Goal: Information Seeking & Learning: Learn about a topic

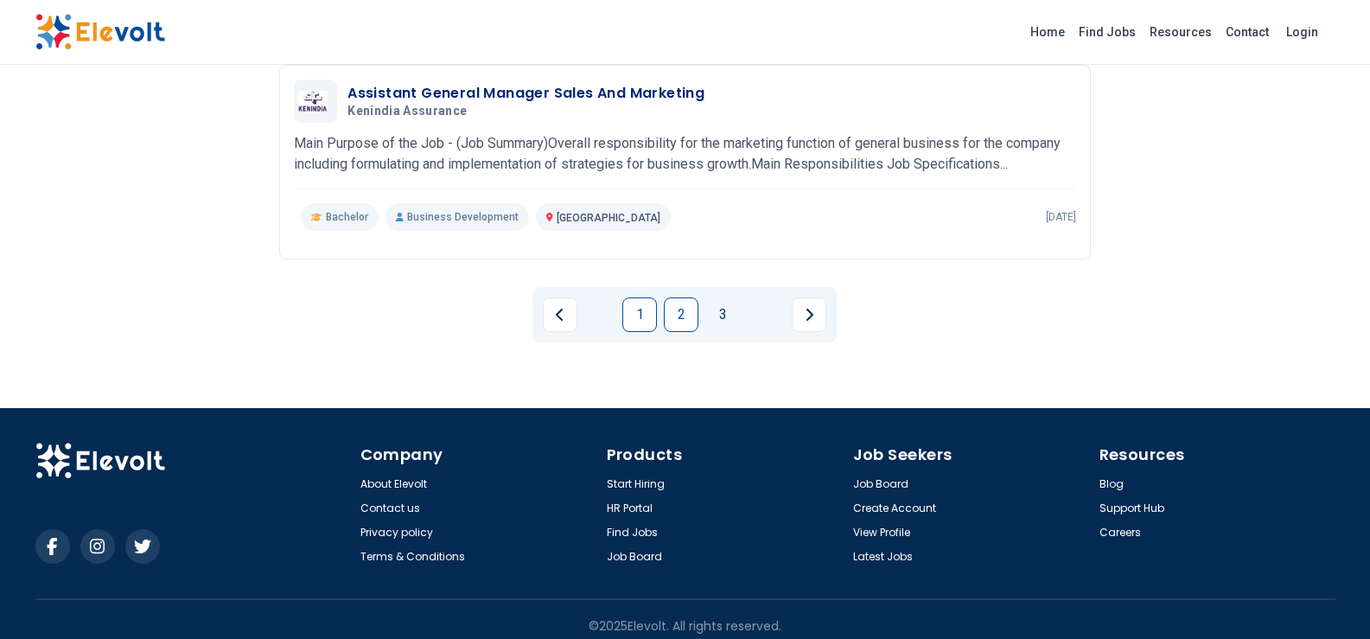
click at [678, 309] on link "2" at bounding box center [681, 314] width 35 height 35
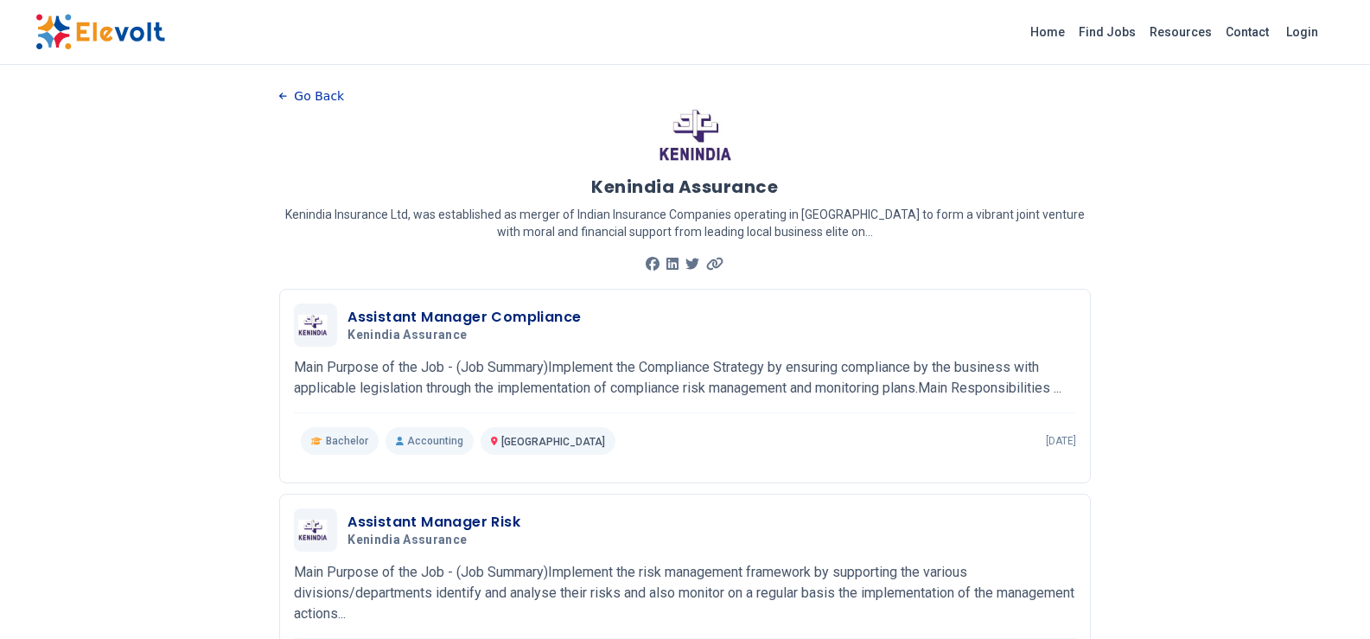
click at [282, 93] on icon "button" at bounding box center [283, 95] width 8 height 7
click at [286, 96] on icon "button" at bounding box center [283, 95] width 8 height 7
click at [285, 95] on icon "button" at bounding box center [283, 97] width 8 height 10
click at [286, 95] on icon "button" at bounding box center [283, 97] width 8 height 10
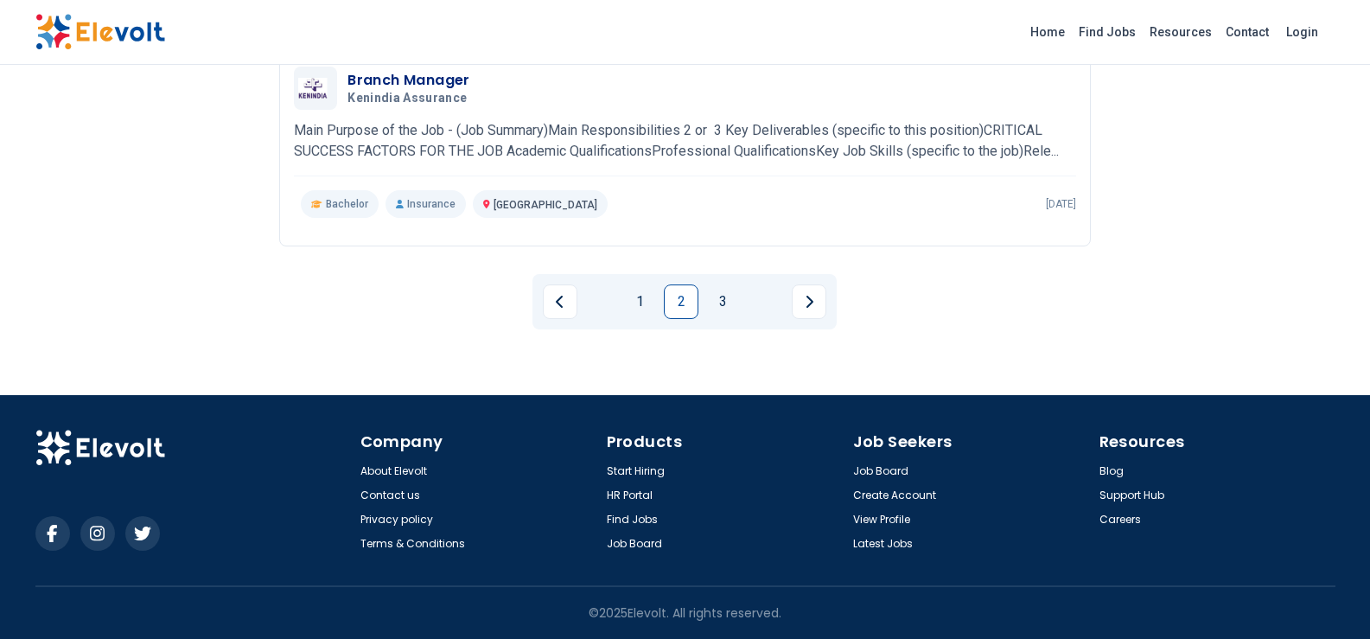
click at [639, 310] on link "1" at bounding box center [639, 301] width 35 height 35
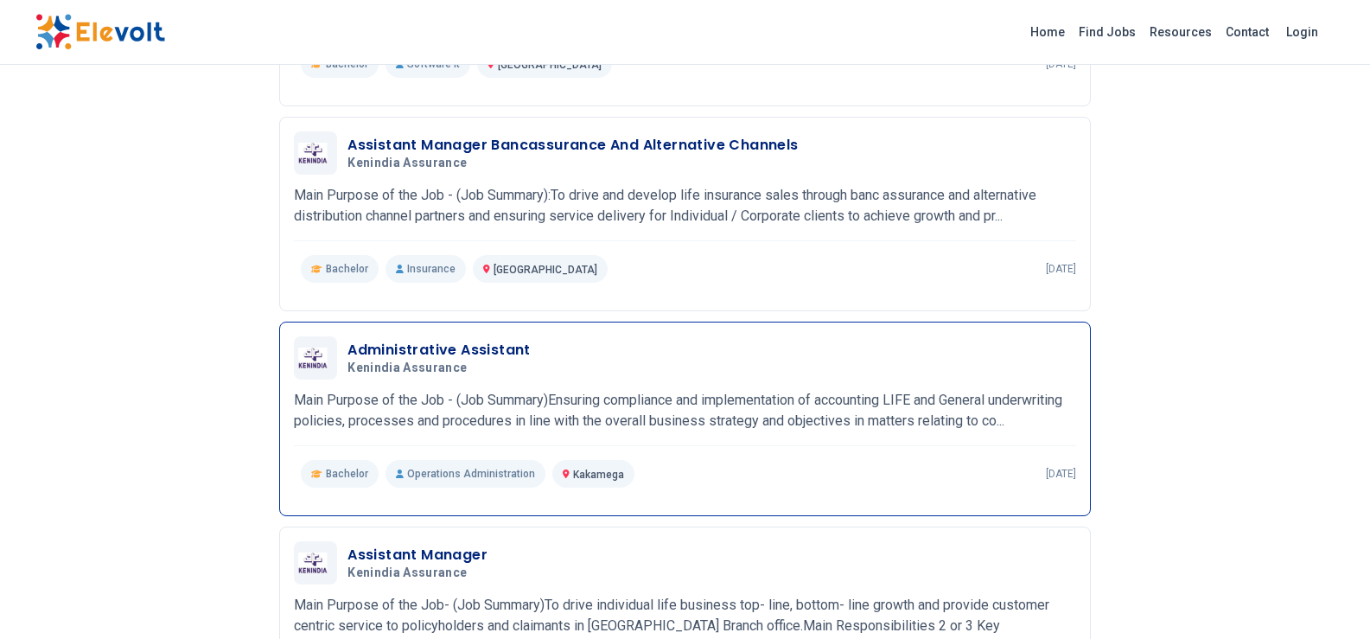
scroll to position [1210, 0]
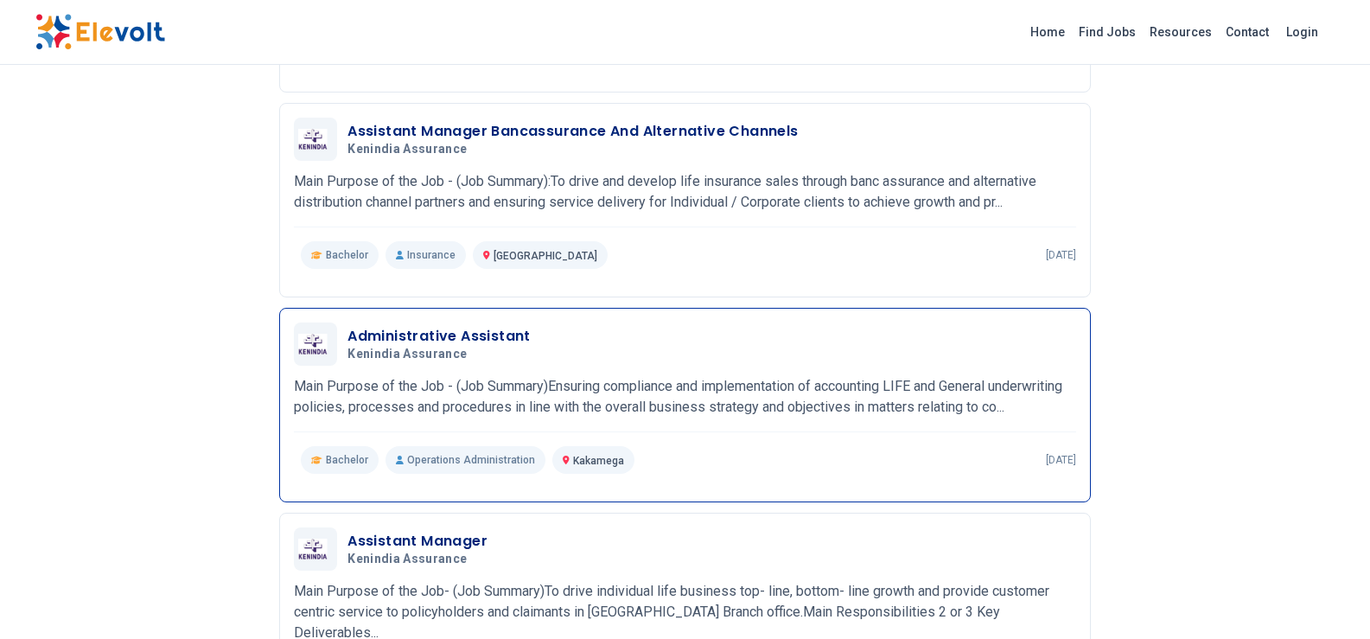
click at [693, 417] on p "Main Purpose of the Job - (Job Summary)Ensuring compliance and implementation o…" at bounding box center [685, 396] width 782 height 41
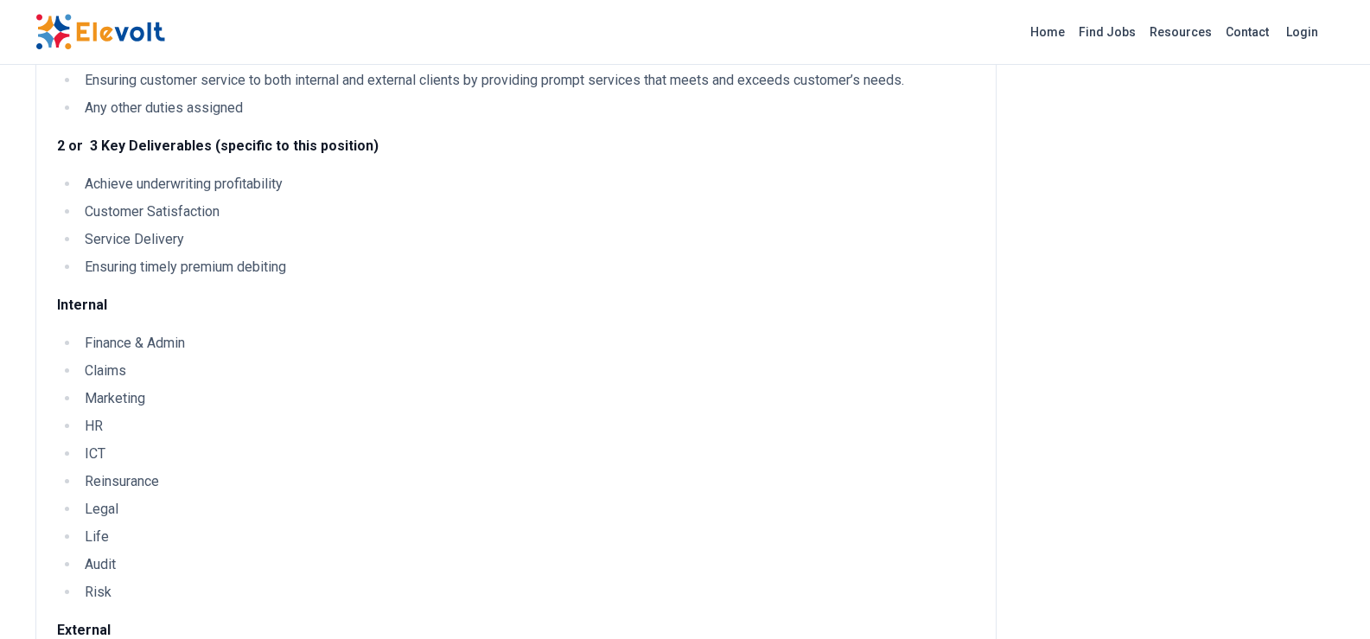
scroll to position [864, 0]
